Goal: Task Accomplishment & Management: Complete application form

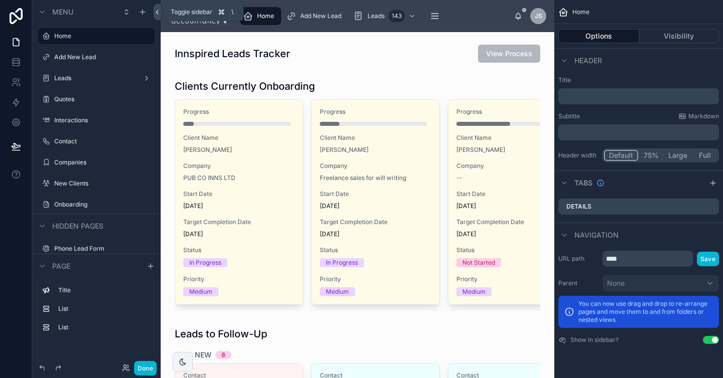
click at [159, 11] on icon at bounding box center [157, 13] width 7 height 8
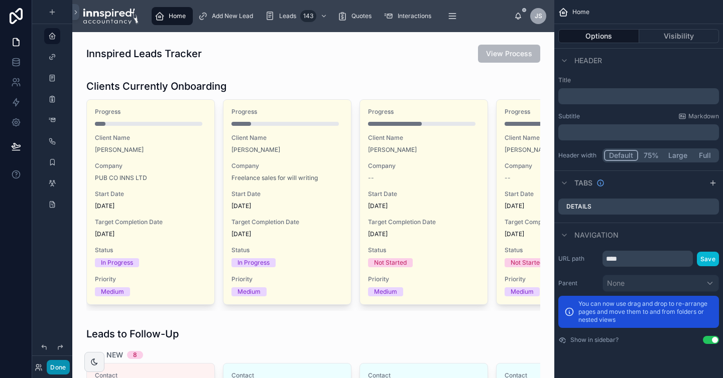
click at [52, 368] on button "Done" at bounding box center [58, 367] width 23 height 15
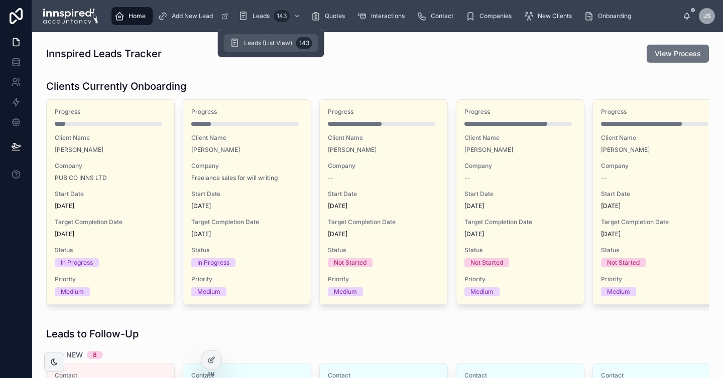
click at [252, 38] on div "Leads (List View) 143" at bounding box center [271, 43] width 82 height 16
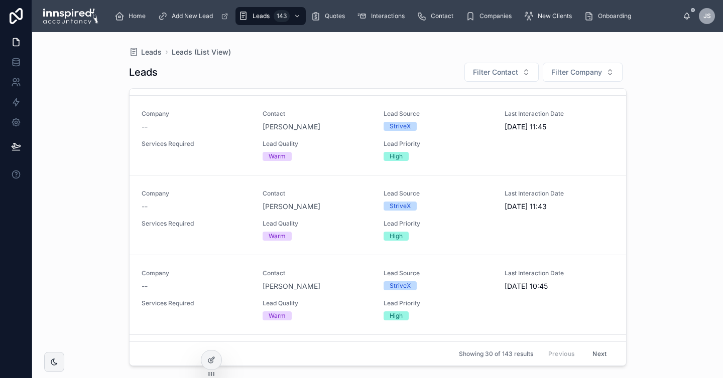
scroll to position [169, 0]
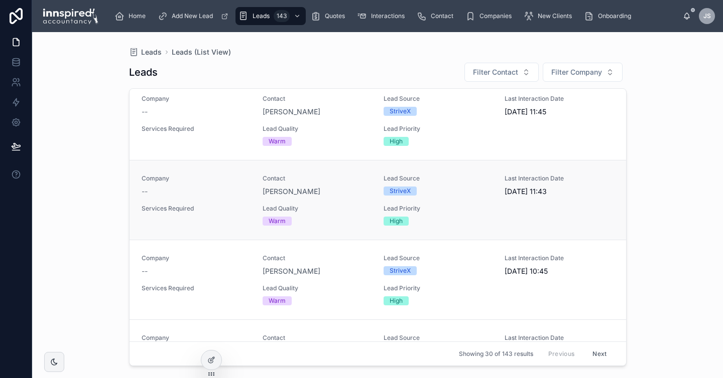
click at [245, 213] on div "Services Required" at bounding box center [196, 211] width 109 height 12
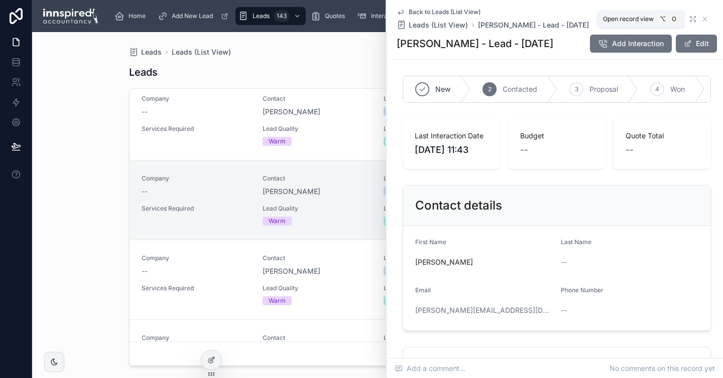
click at [690, 19] on icon at bounding box center [693, 19] width 8 height 8
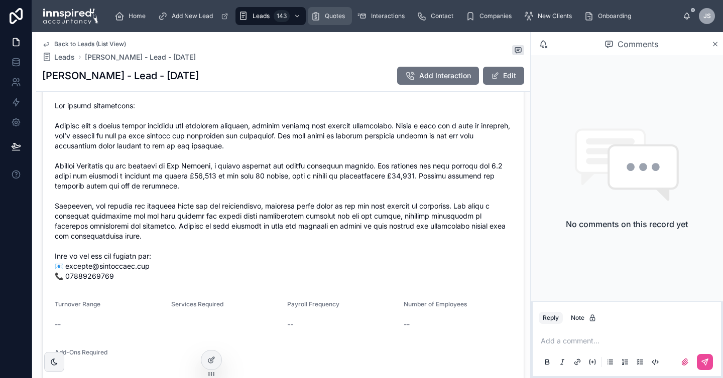
scroll to position [391, 0]
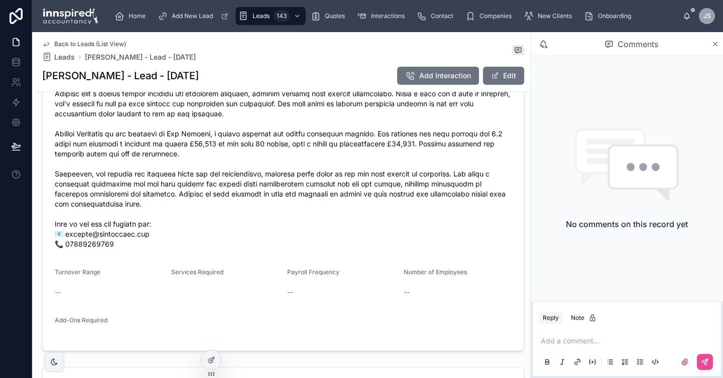
click at [555, 339] on p at bounding box center [629, 341] width 176 height 10
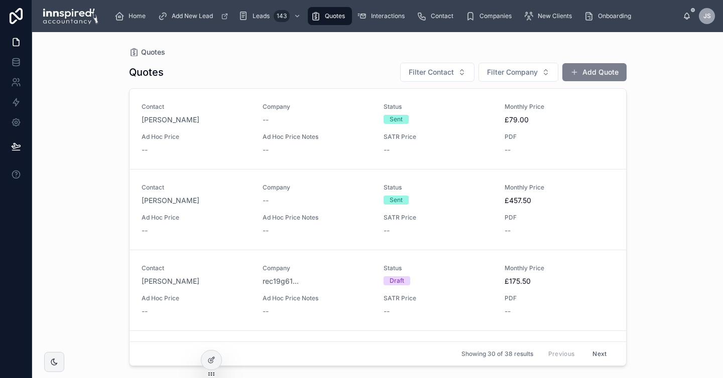
click at [584, 70] on button "Add Quote" at bounding box center [594, 72] width 64 height 18
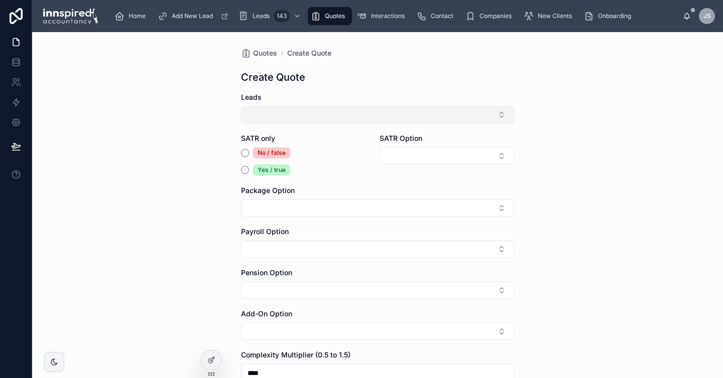
click at [330, 109] on button "Select Button" at bounding box center [377, 114] width 273 height 17
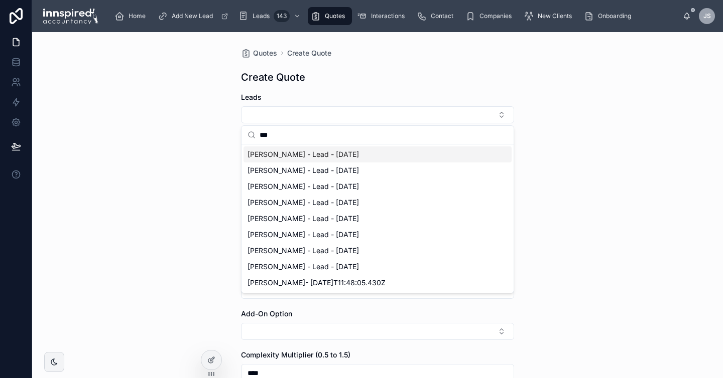
type input "***"
click at [296, 155] on span "[PERSON_NAME] - Lead - [DATE]" at bounding box center [302, 155] width 111 height 10
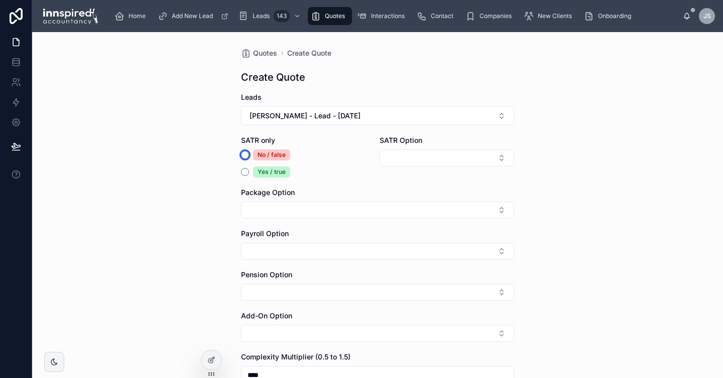
click at [244, 152] on button "No / false" at bounding box center [245, 155] width 8 height 8
